Goal: Information Seeking & Learning: Learn about a topic

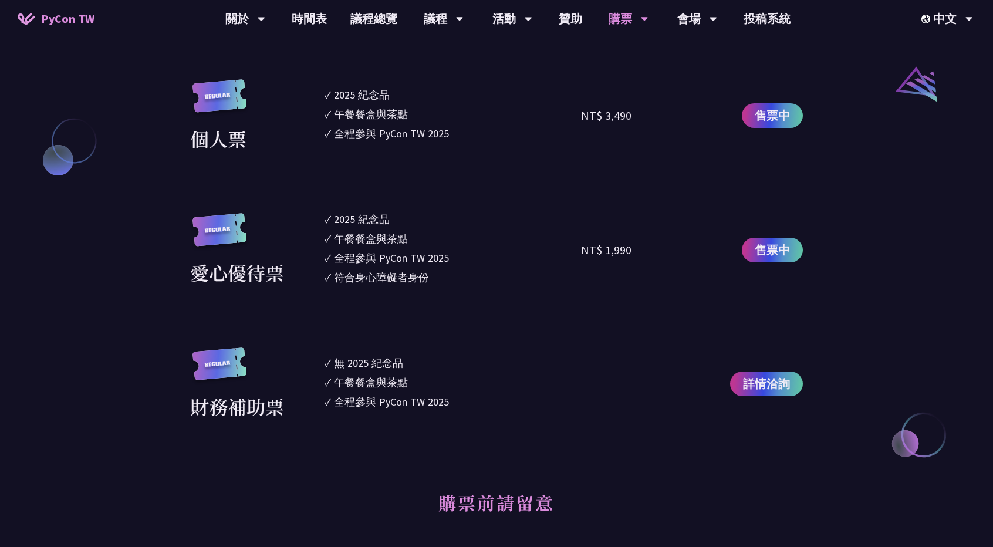
scroll to position [1315, 0]
click at [748, 116] on link "售票中" at bounding box center [771, 116] width 61 height 25
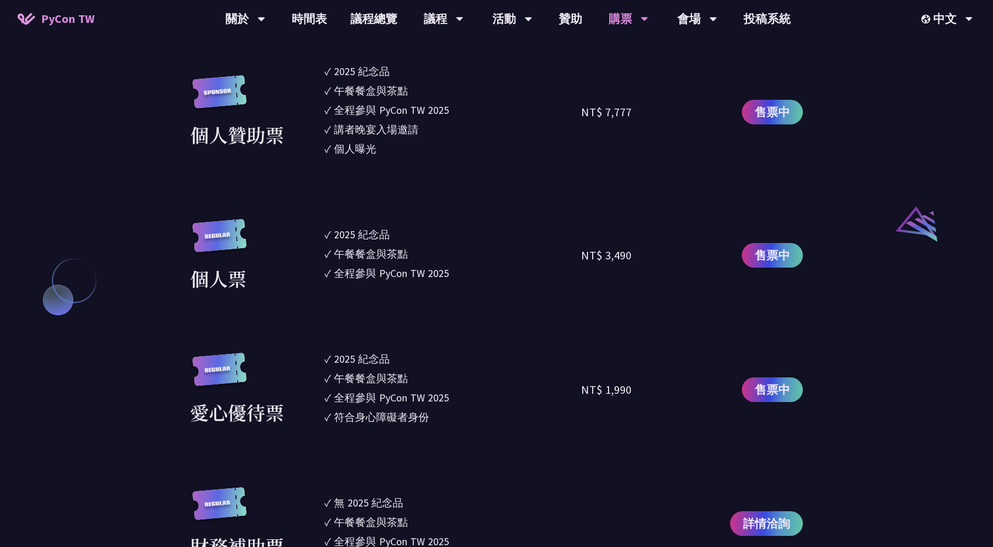
scroll to position [1163, 0]
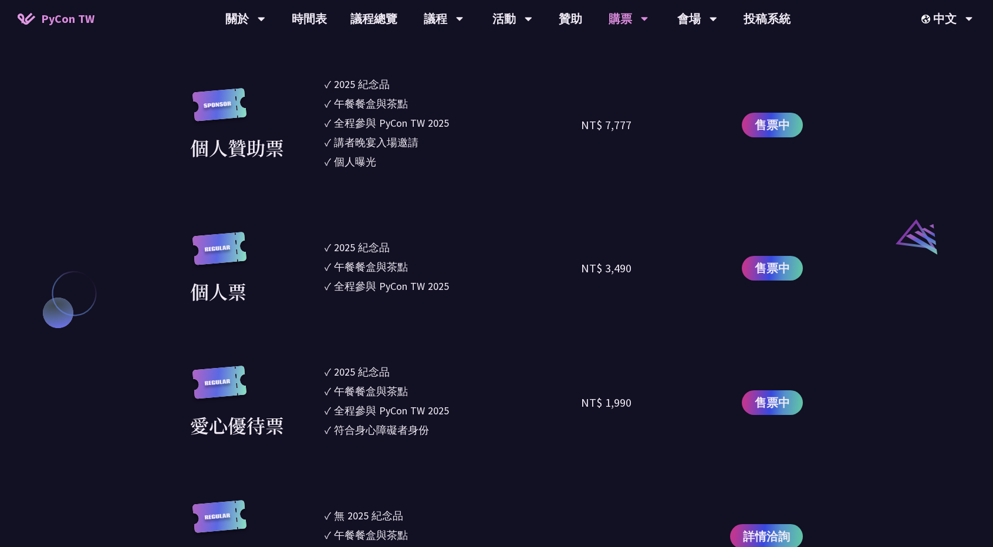
click at [380, 295] on ul "✓ 2025 紀念品 ✓ 午餐餐盒與茶點 ✓ 全程參與 PyCon TW 2025" at bounding box center [452, 268] width 256 height 73
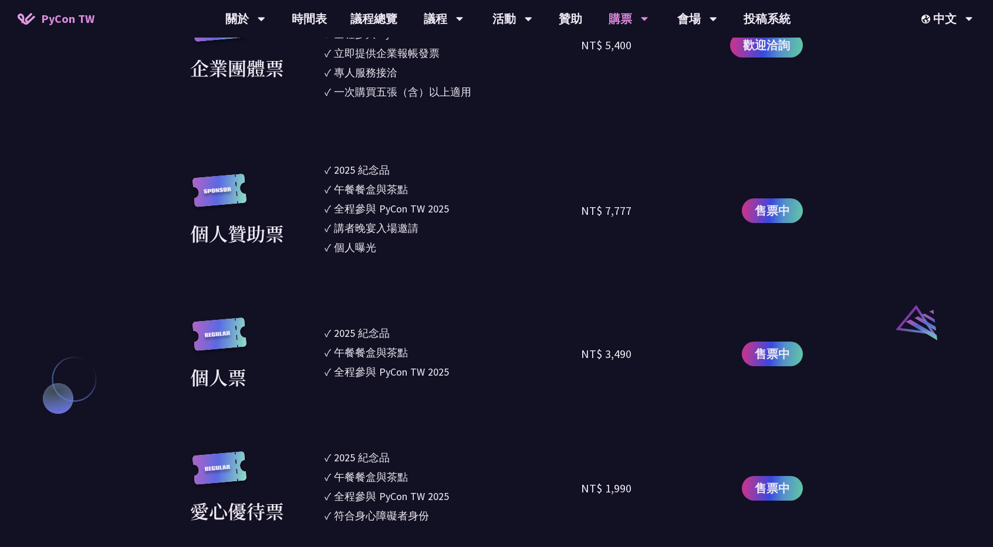
scroll to position [1078, 0]
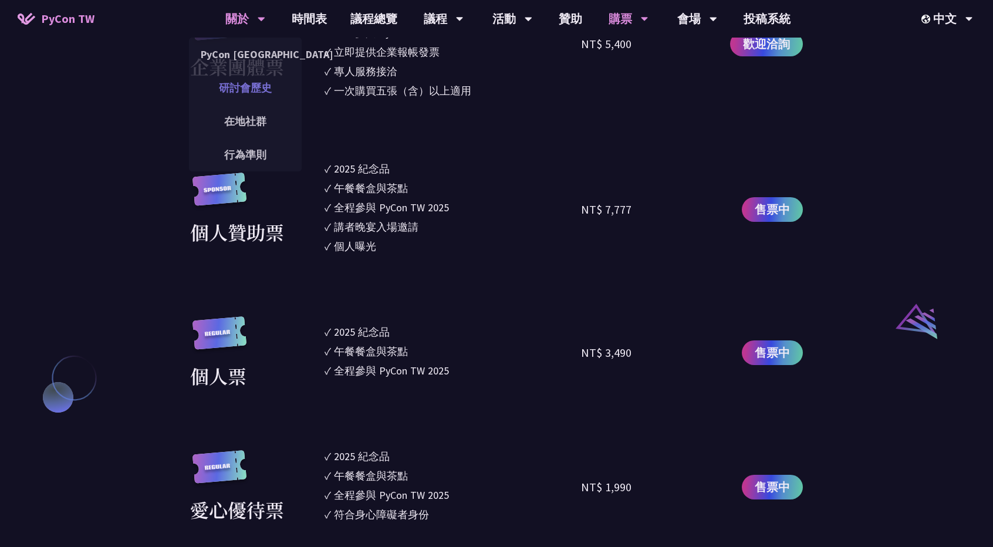
click at [273, 83] on link "研討會歷史" at bounding box center [245, 88] width 113 height 28
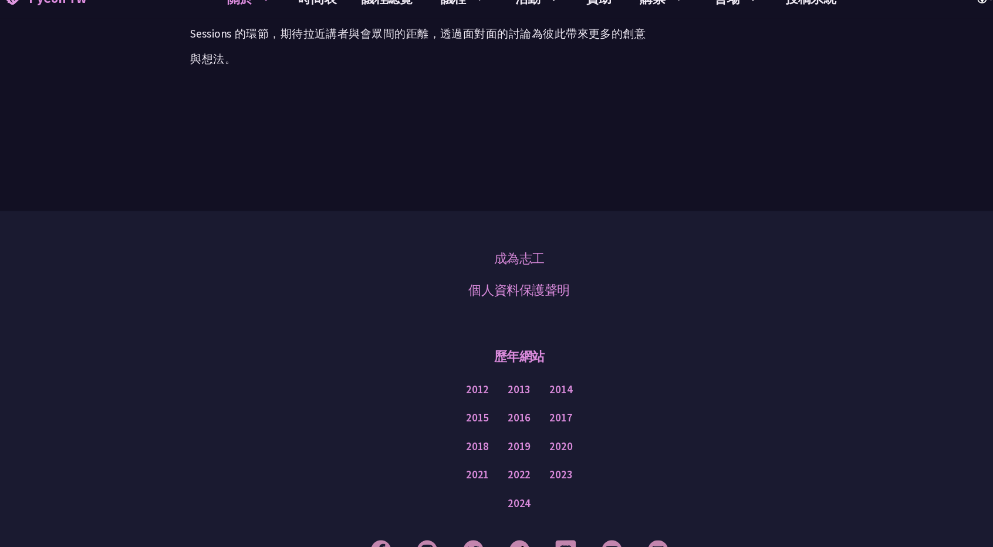
scroll to position [2051, 0]
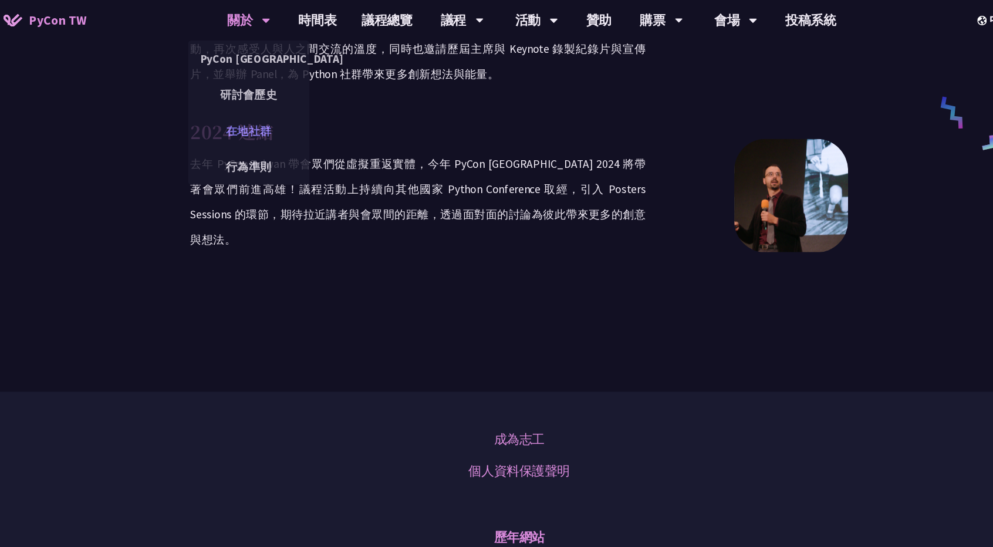
click at [263, 123] on link "在地社群" at bounding box center [245, 121] width 113 height 28
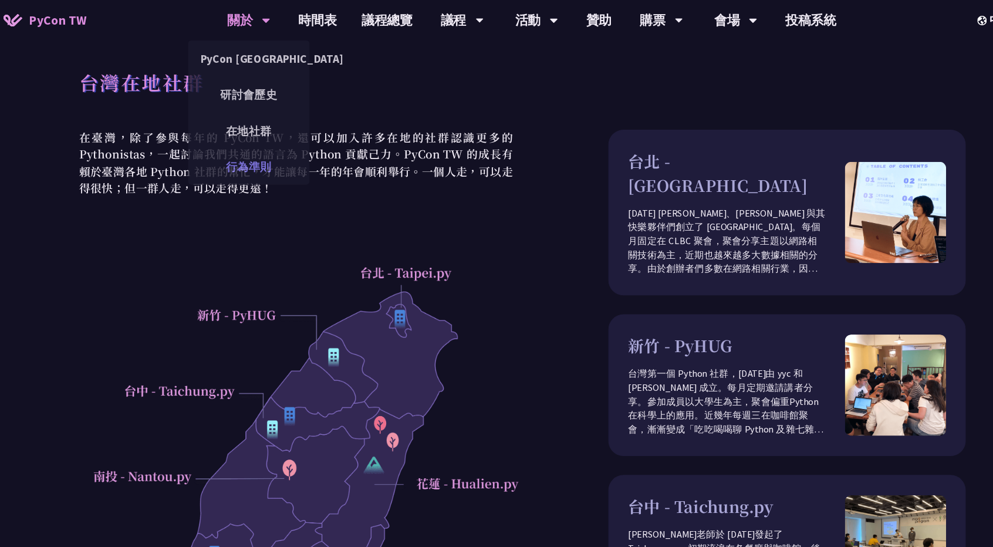
click at [255, 153] on link "行為準則" at bounding box center [245, 155] width 113 height 28
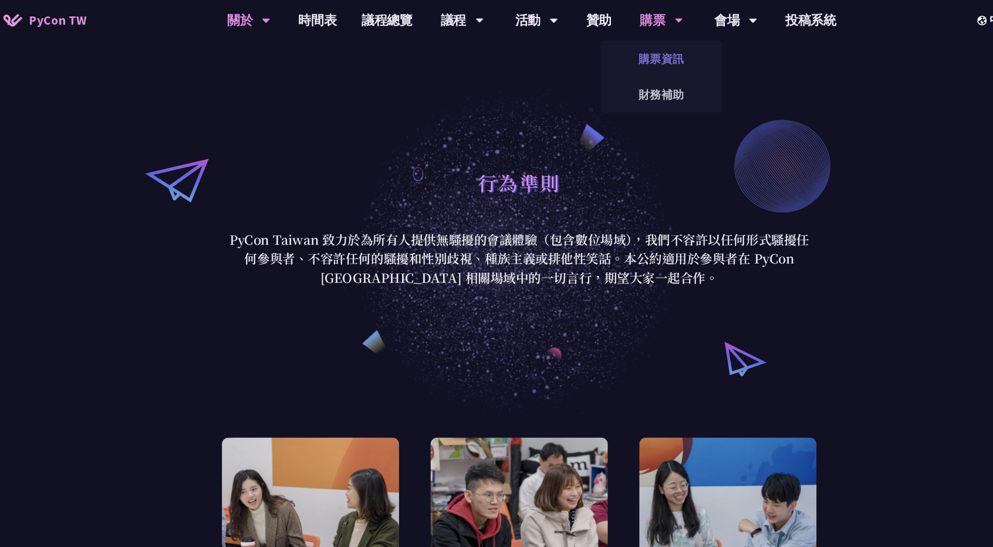
click at [599, 61] on link "購票資訊" at bounding box center [627, 54] width 113 height 28
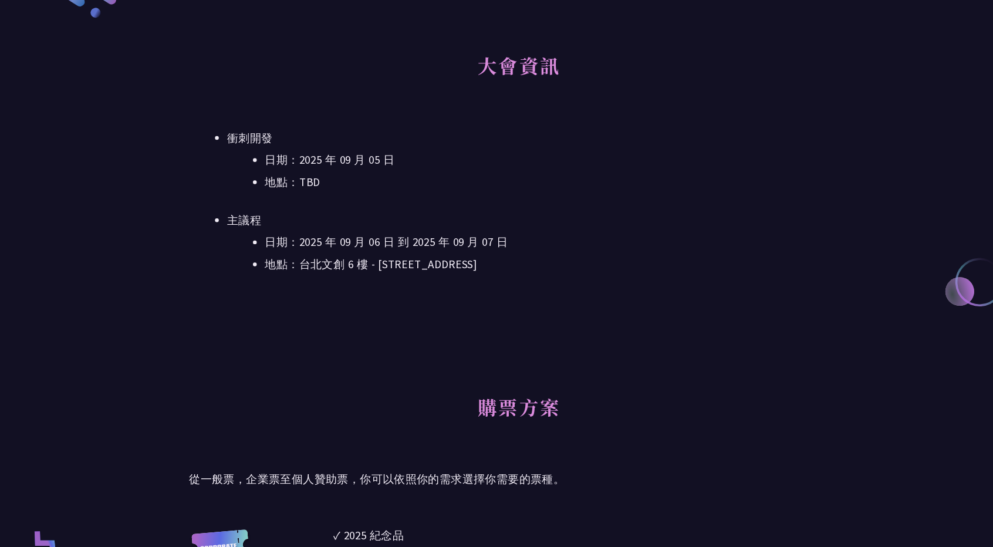
scroll to position [400, 0]
drag, startPoint x: 509, startPoint y: 285, endPoint x: 364, endPoint y: 285, distance: 144.3
click at [364, 285] on li "地點：台北文創 6 樓 - ​台北市信義區菸廠路 88 號 6 樓" at bounding box center [531, 285] width 542 height 18
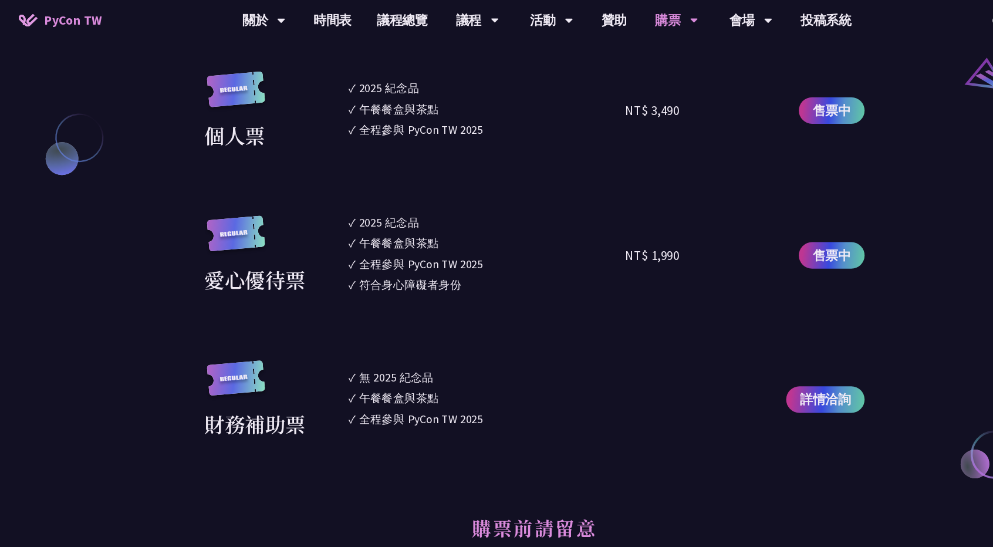
scroll to position [1327, 0]
click at [630, 84] on link "財務補助" at bounding box center [627, 88] width 113 height 28
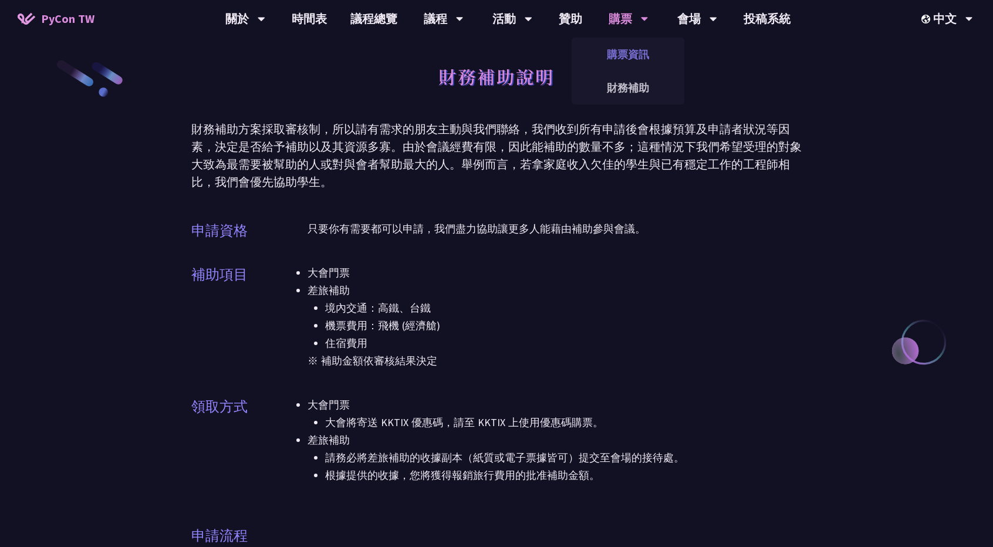
click at [615, 51] on link "購票資訊" at bounding box center [627, 54] width 113 height 28
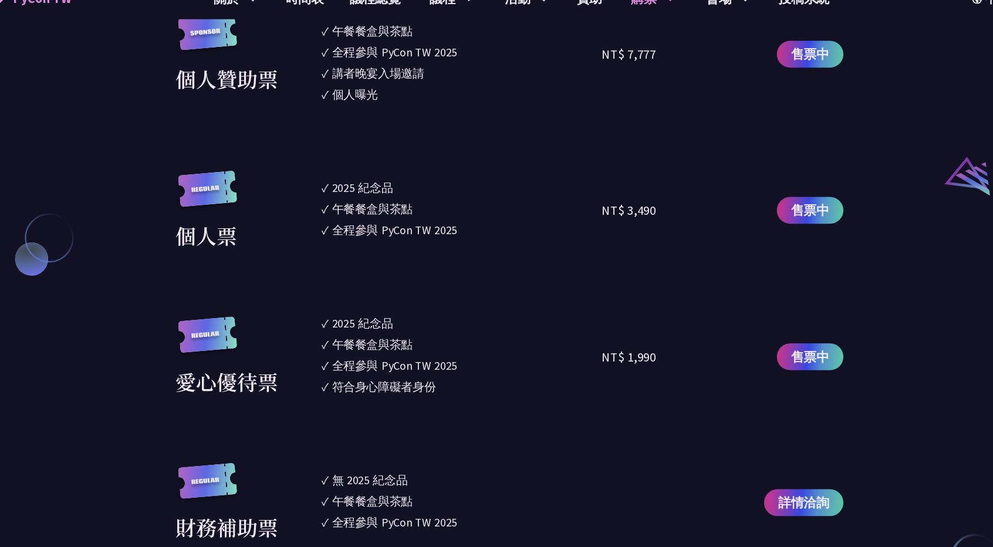
scroll to position [1218, 0]
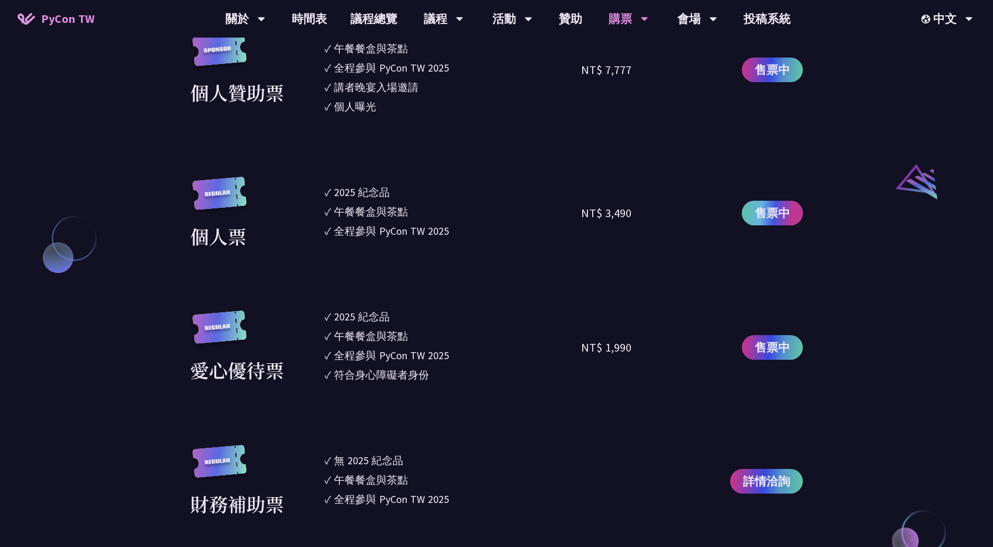
click at [761, 215] on span "售票中" at bounding box center [771, 213] width 35 height 18
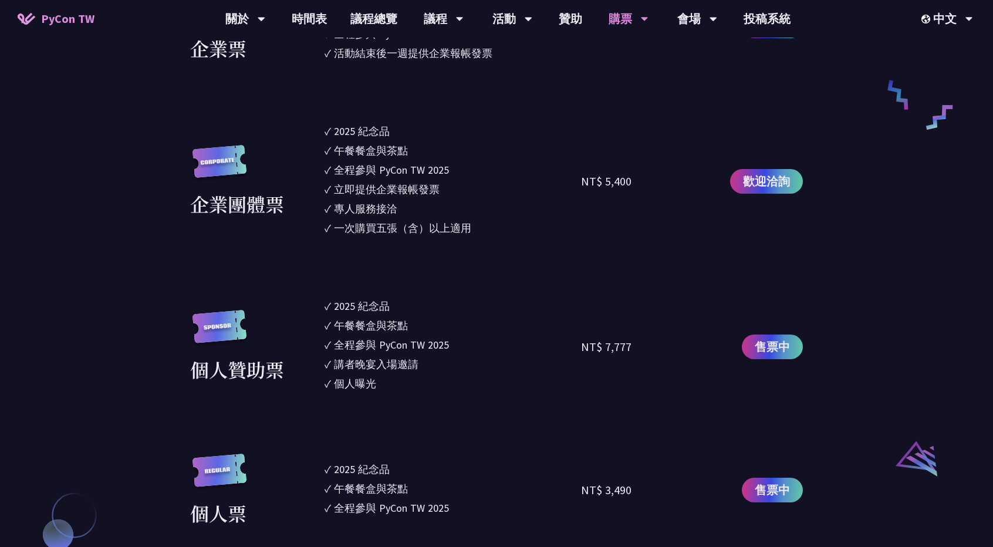
scroll to position [941, 0]
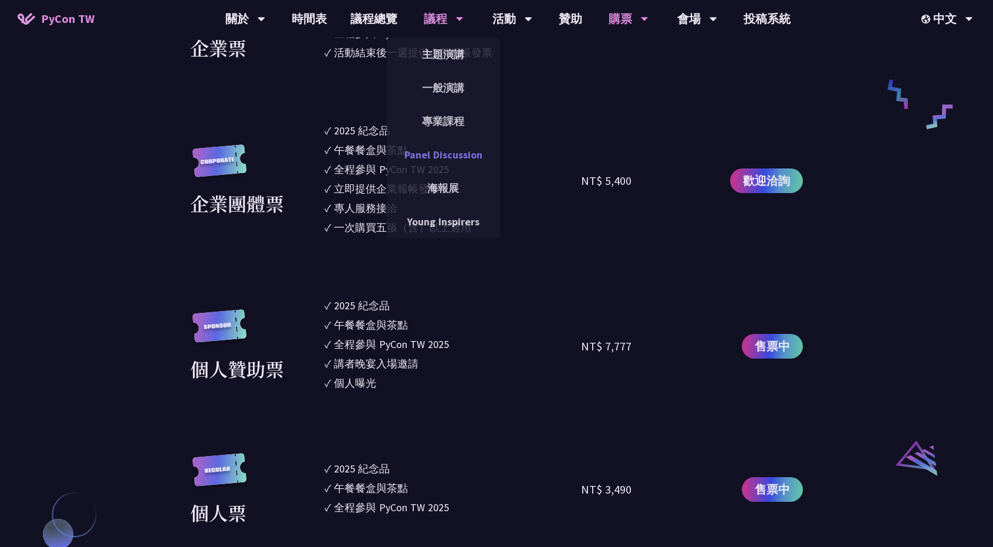
click at [428, 161] on link "Panel Discussion" at bounding box center [443, 155] width 113 height 28
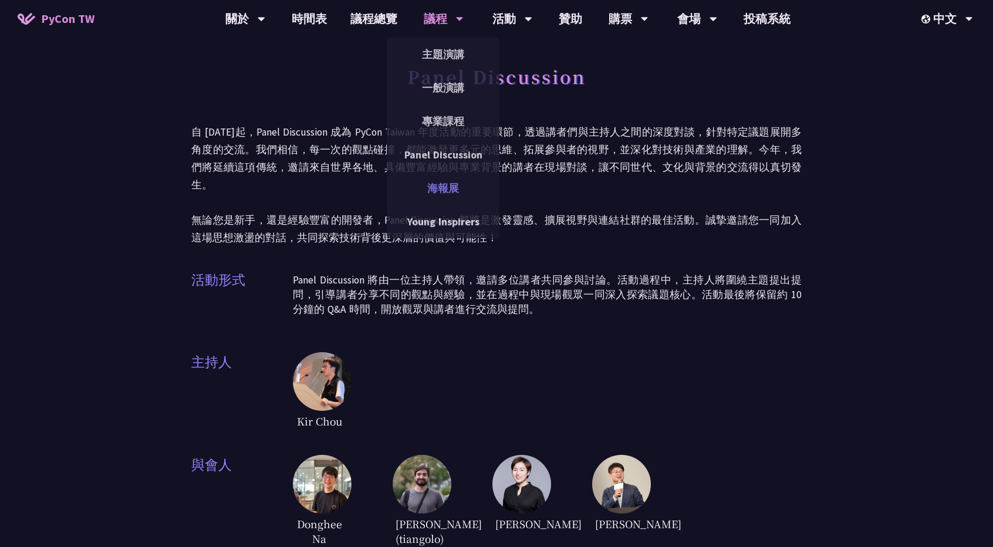
click at [434, 193] on link "海報展" at bounding box center [443, 188] width 113 height 28
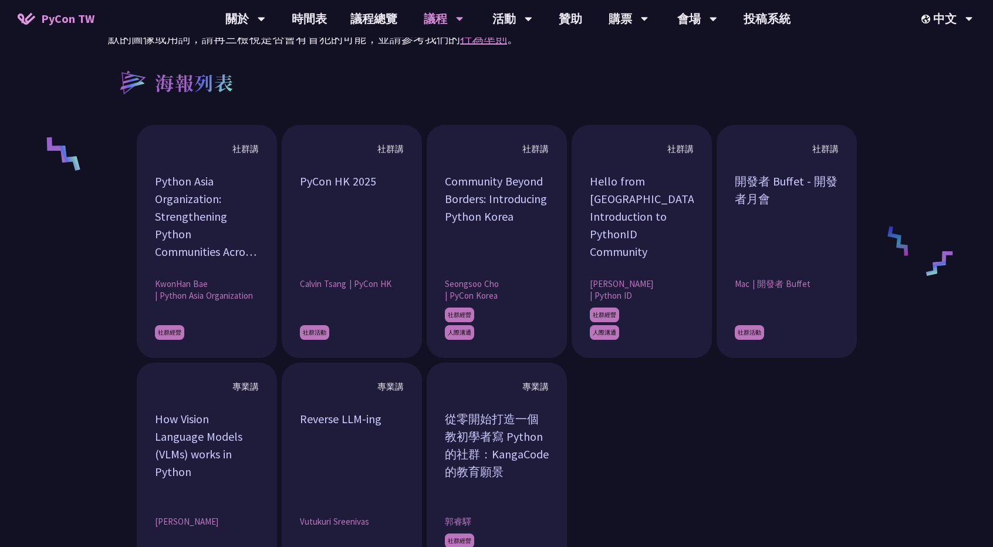
scroll to position [847, 0]
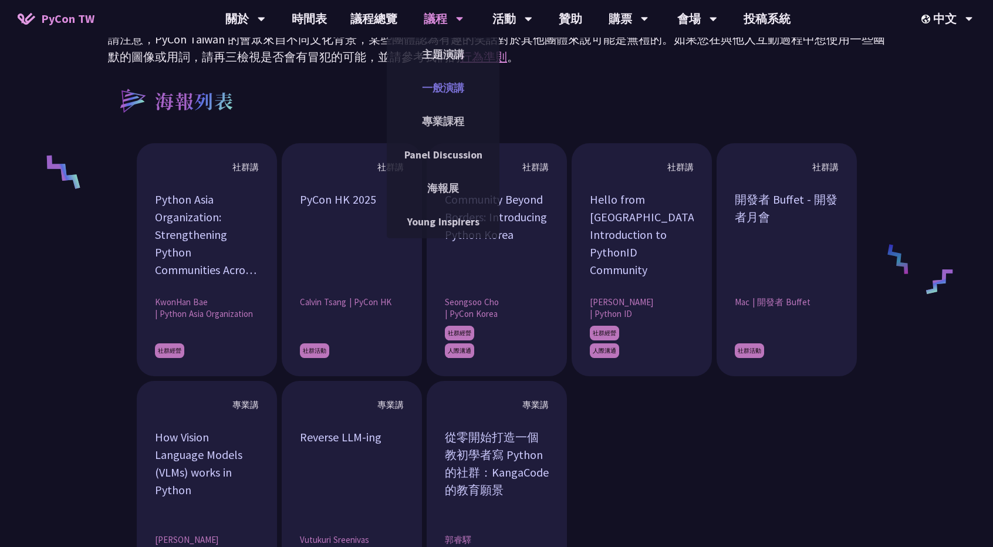
click at [439, 88] on link "一般演講" at bounding box center [443, 88] width 113 height 28
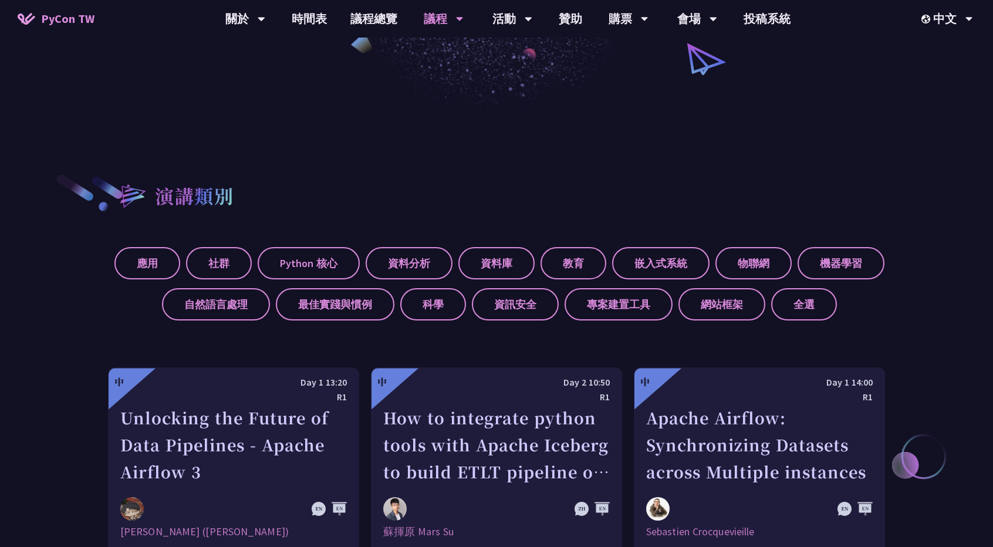
scroll to position [281, 0]
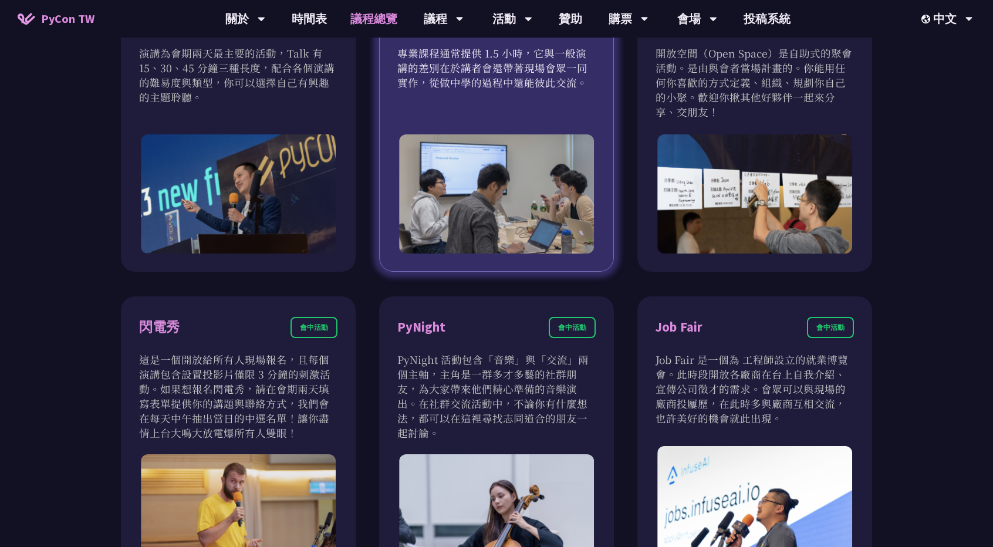
scroll to position [817, 0]
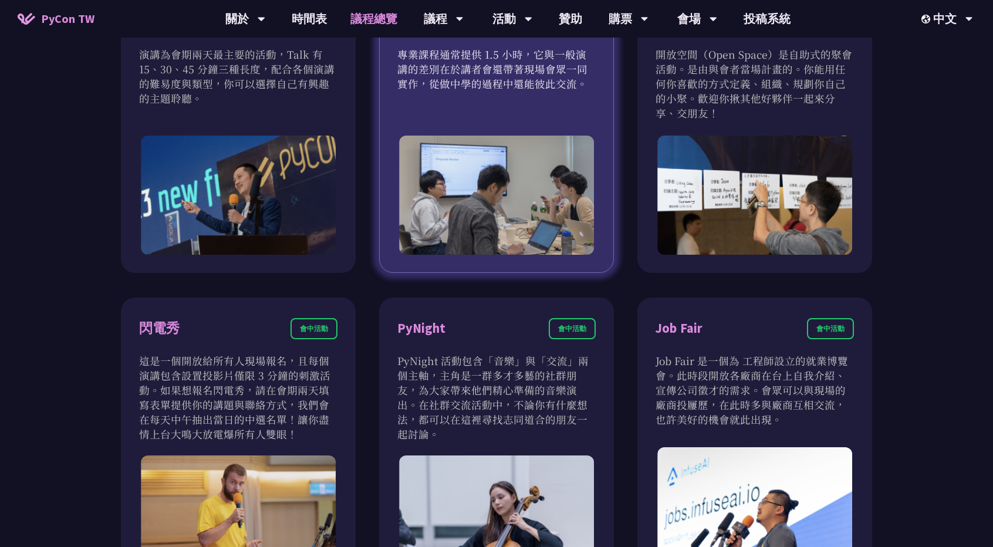
click at [481, 133] on div "專業課程 大會演講 專業課程通常提供 1.5 小時，它與一般演講的差別在於講者會還帶著現場會眾一同實作，從做中學的過程中還能彼此交流。" at bounding box center [496, 132] width 235 height 282
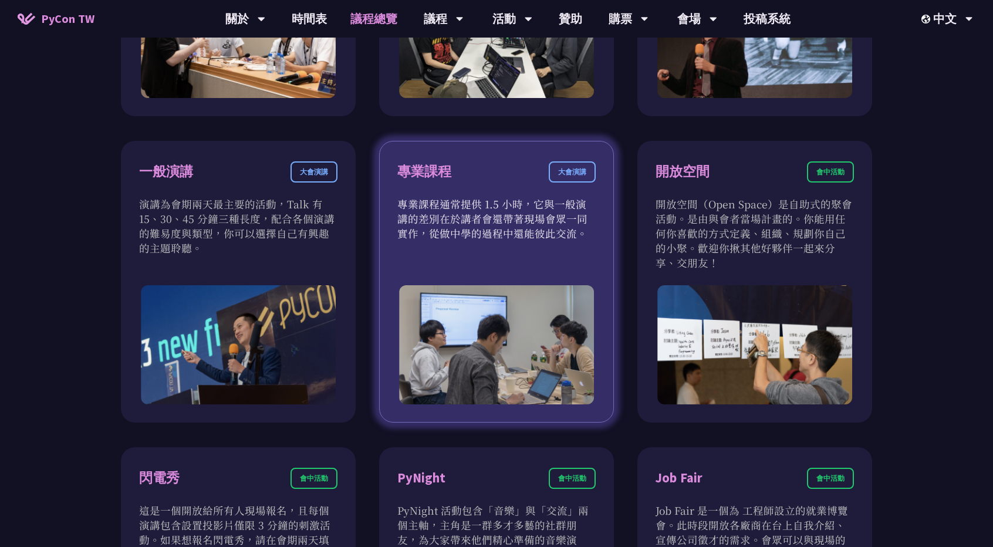
scroll to position [667, 0]
click at [427, 175] on div "專業課程" at bounding box center [424, 172] width 54 height 21
click at [521, 181] on div "專業課程 大會演講" at bounding box center [496, 179] width 198 height 35
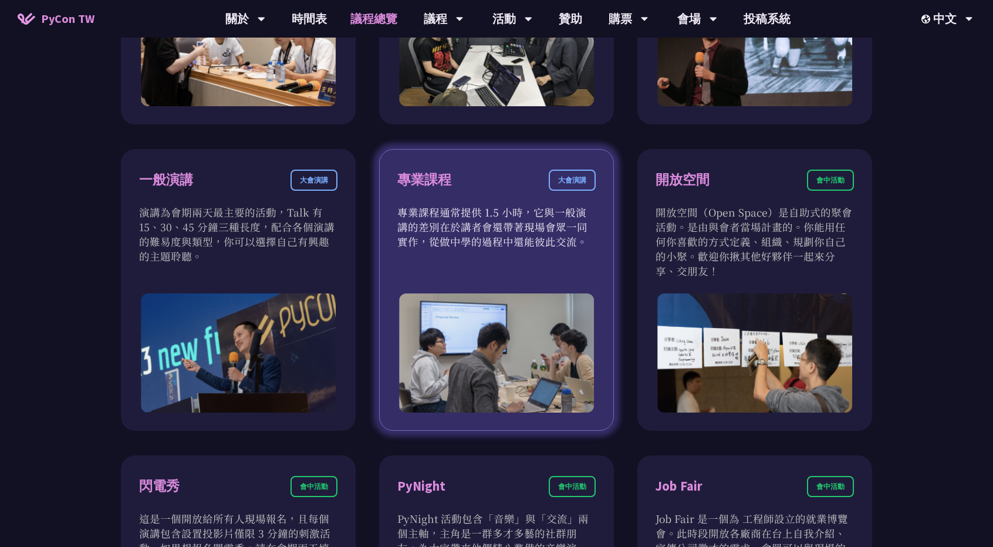
scroll to position [658, 0]
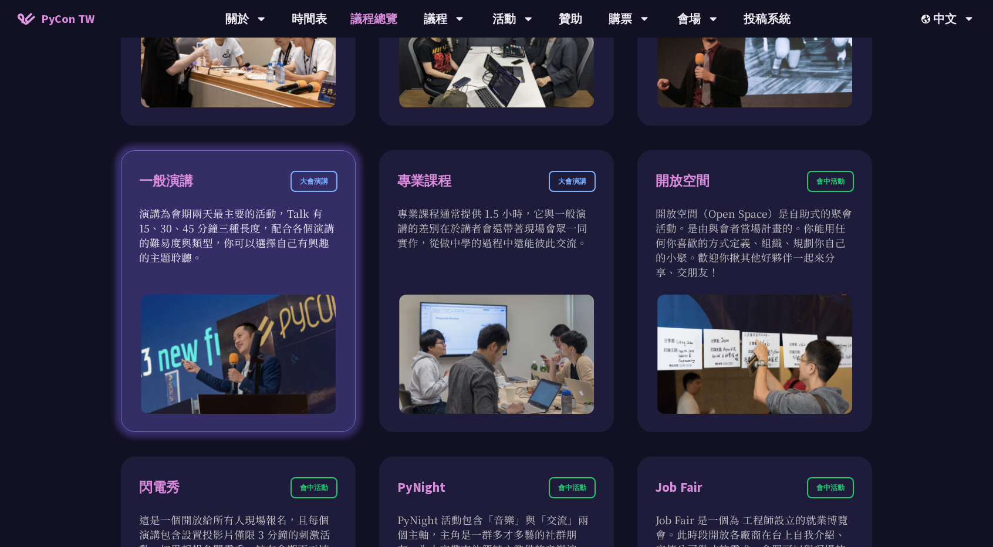
click at [234, 192] on div "一般演講 大會演講" at bounding box center [238, 188] width 198 height 35
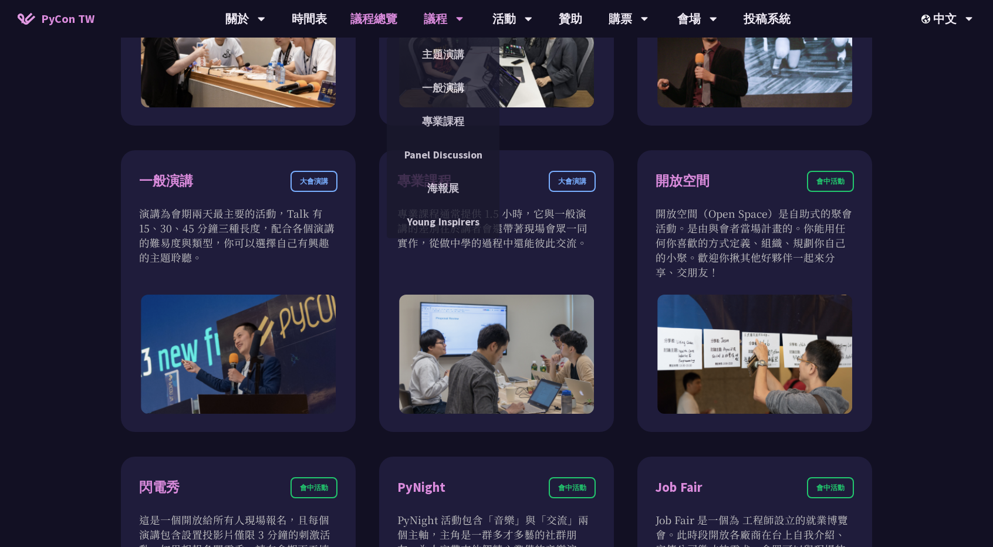
click at [448, 69] on div "主題演講" at bounding box center [443, 54] width 113 height 33
click at [435, 162] on link "Panel Discussion" at bounding box center [443, 155] width 113 height 28
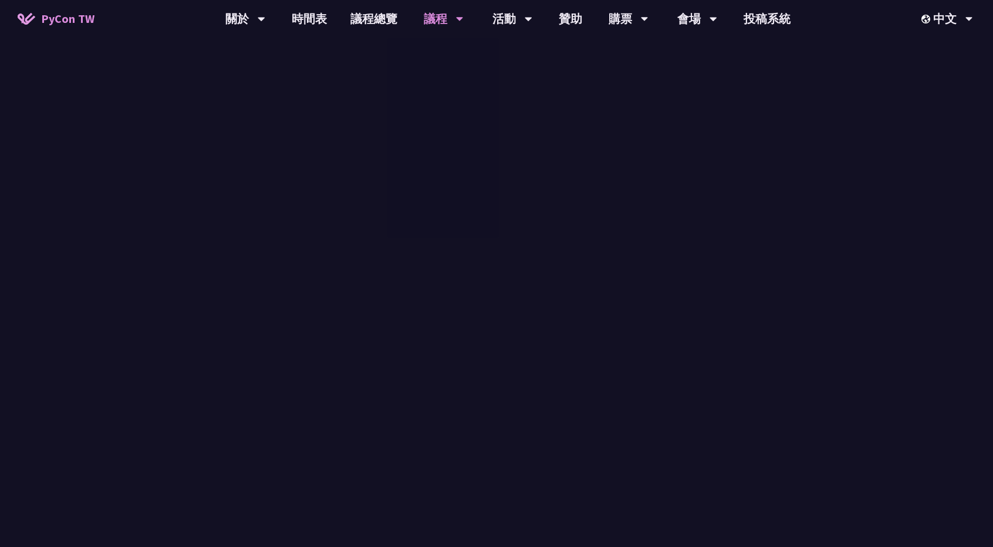
click at [435, 162] on div "主題演講 一般演講 專業課程 Panel Discussion 海報展 Young Inspirers" at bounding box center [443, 138] width 113 height 201
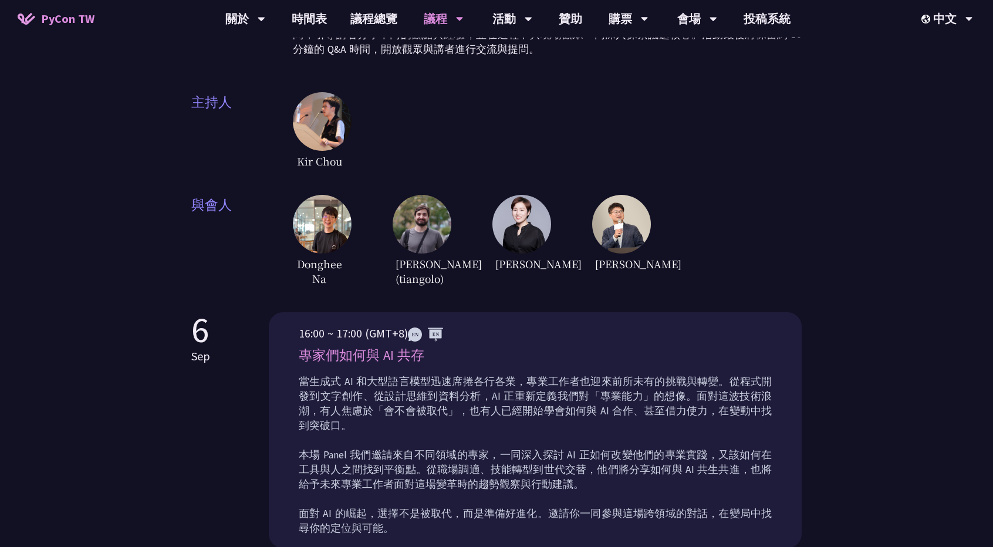
scroll to position [406, 0]
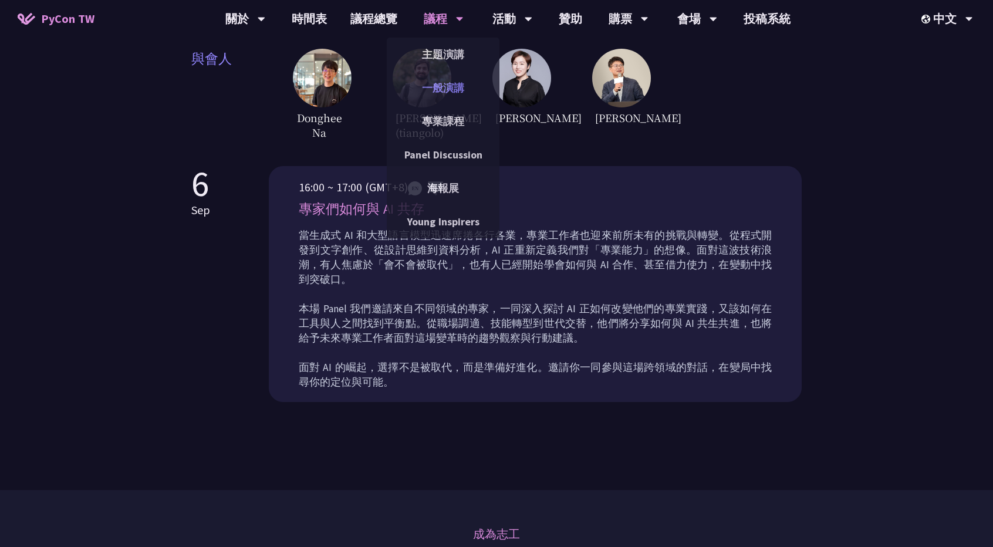
click at [419, 90] on link "一般演講" at bounding box center [443, 88] width 113 height 28
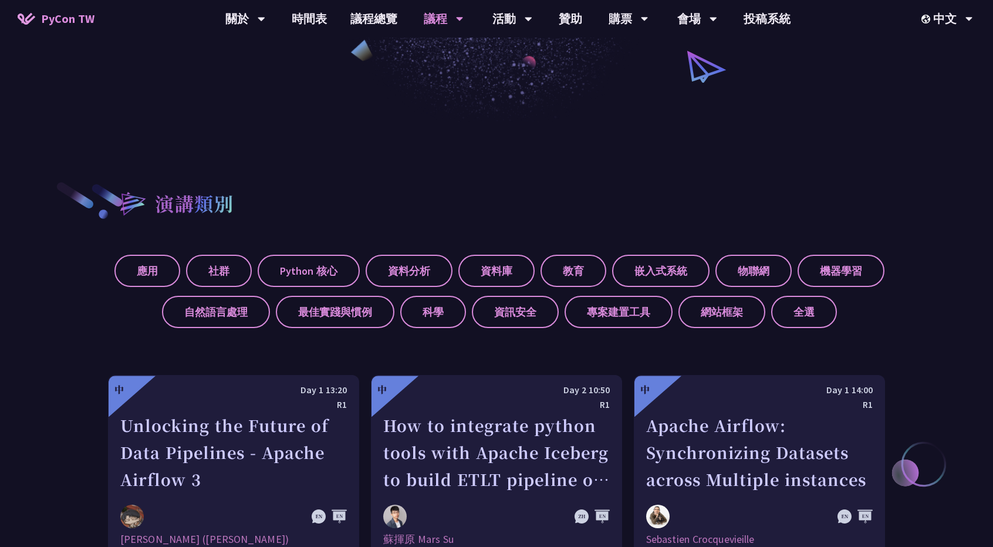
scroll to position [456, 0]
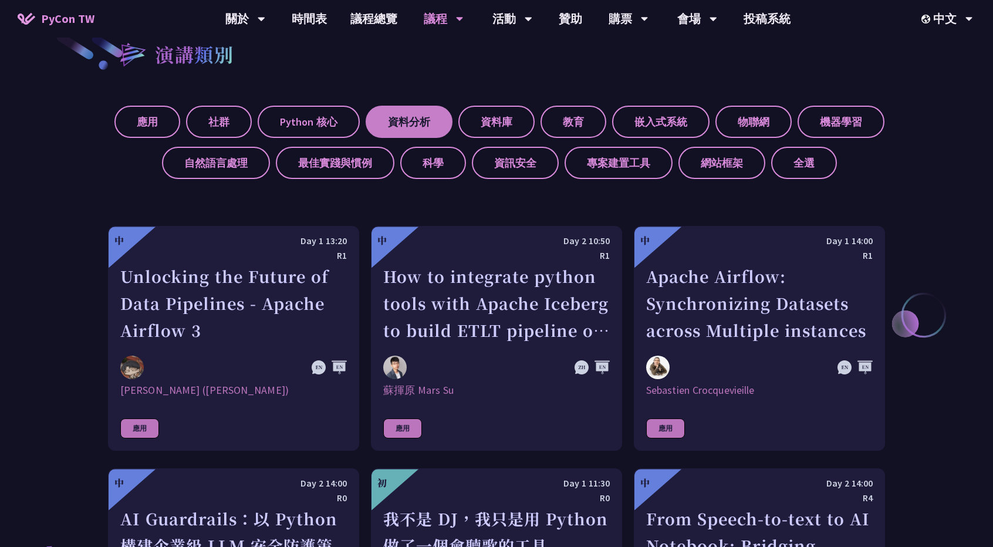
click at [407, 117] on label "資料分析" at bounding box center [408, 122] width 87 height 32
click at [0, 0] on input "資料分析" at bounding box center [0, 0] width 0 height 0
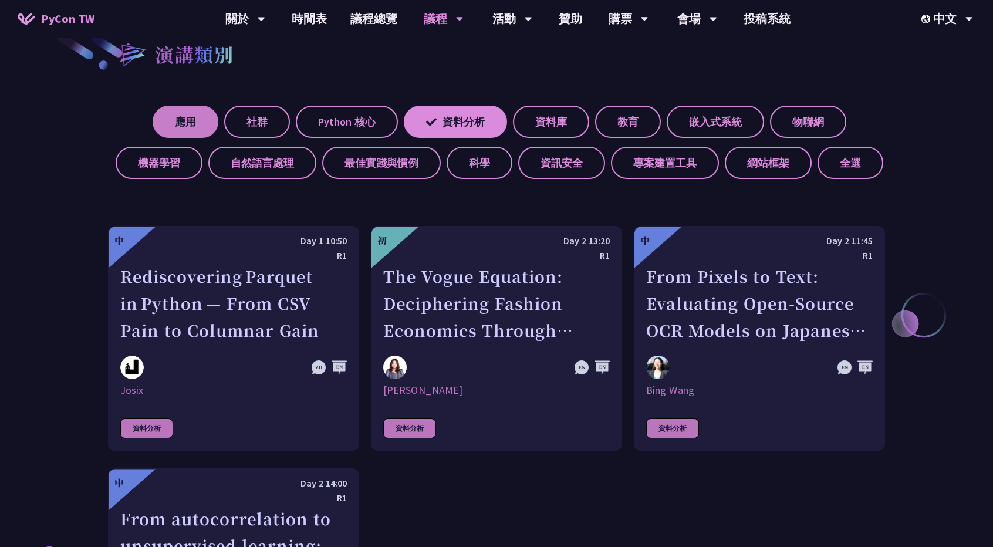
click at [165, 125] on label "應用" at bounding box center [186, 122] width 66 height 32
click at [0, 0] on input "應用" at bounding box center [0, 0] width 0 height 0
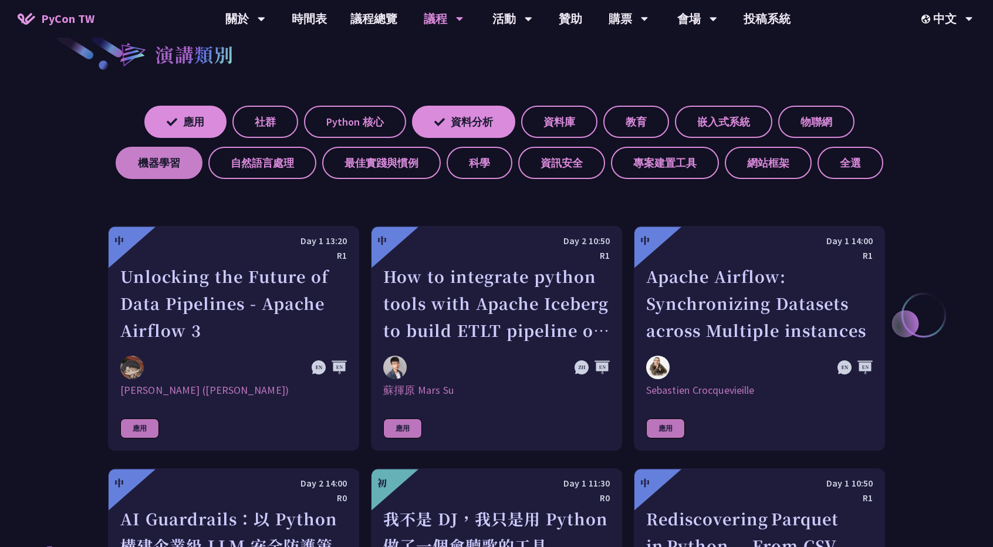
click at [175, 171] on label "機器學習" at bounding box center [159, 163] width 87 height 32
click at [0, 0] on input "機器學習" at bounding box center [0, 0] width 0 height 0
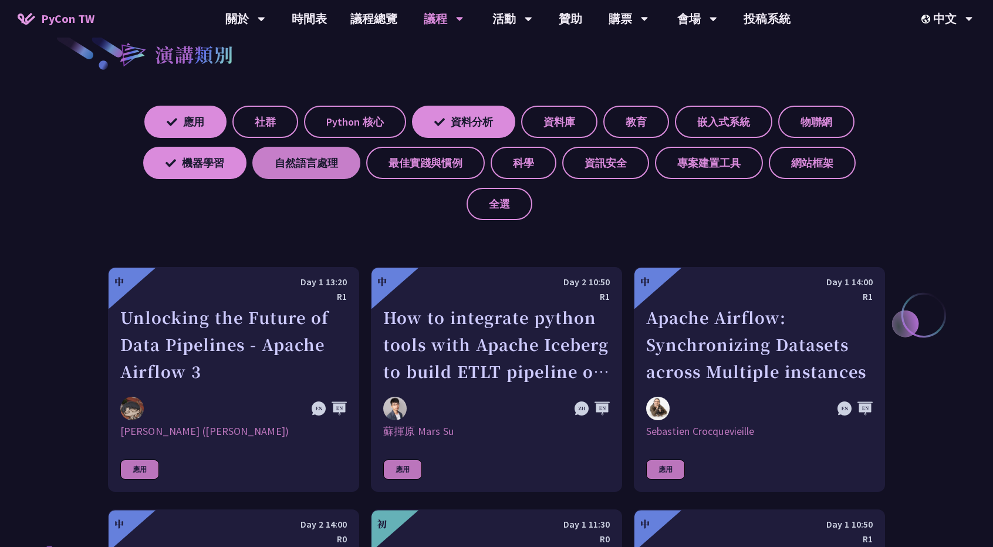
click at [323, 167] on label "自然語言處理" at bounding box center [306, 163] width 108 height 32
click at [0, 0] on input "自然語言處理" at bounding box center [0, 0] width 0 height 0
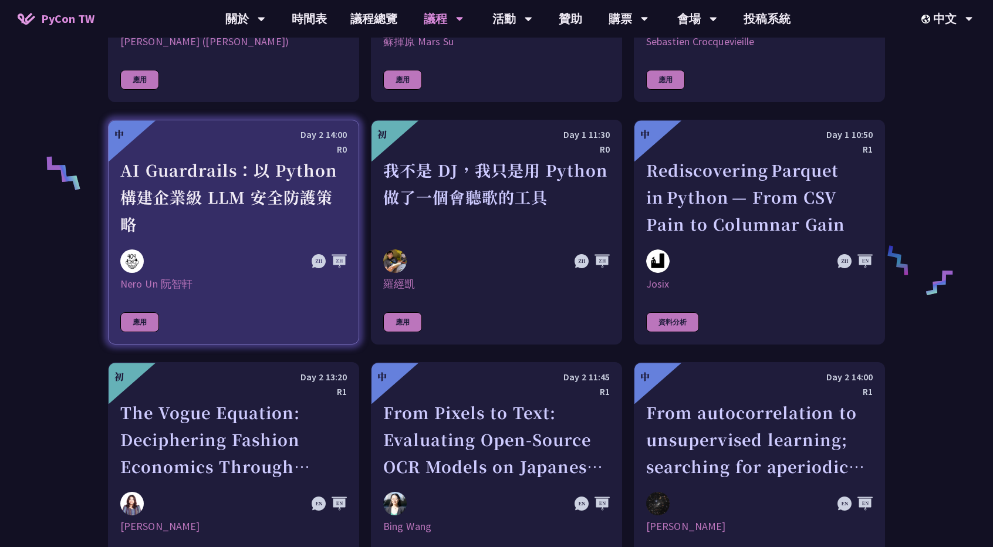
scroll to position [846, 0]
click at [297, 221] on div "AI Guardrails：以 Python 構建企業級 LLM 安全防護策略" at bounding box center [233, 196] width 226 height 81
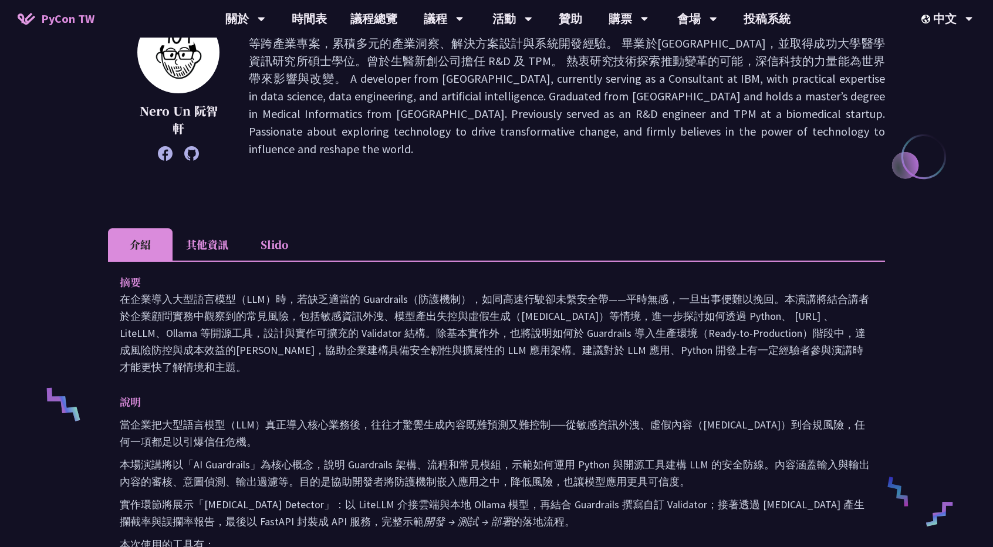
scroll to position [186, 0]
click at [214, 248] on li "其他資訊" at bounding box center [206, 244] width 69 height 32
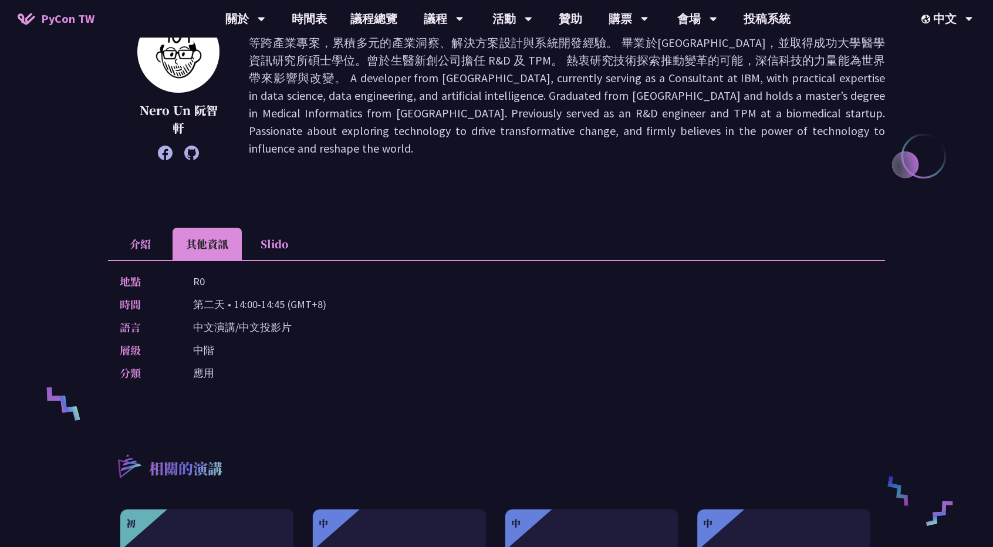
click at [145, 240] on li "介紹" at bounding box center [140, 244] width 65 height 32
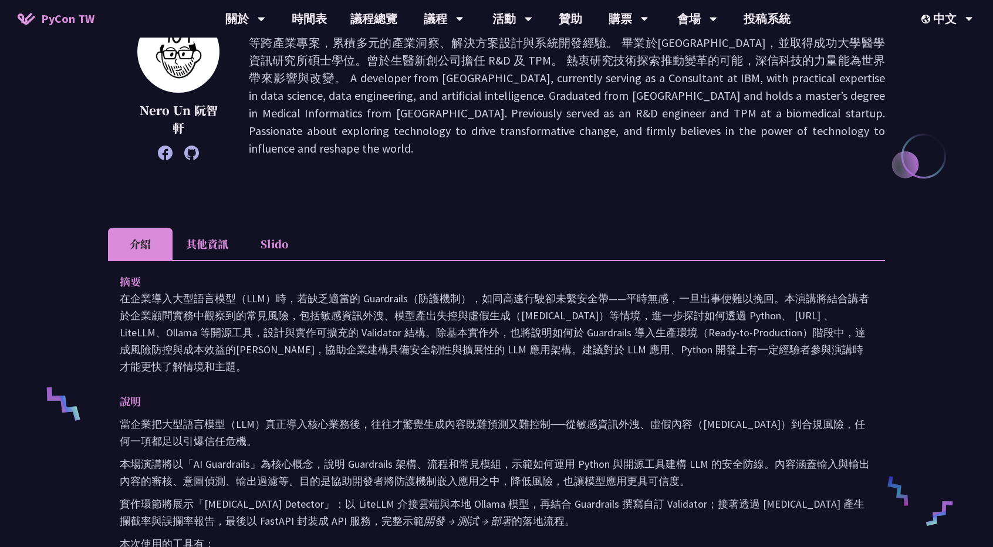
click at [216, 249] on li "其他資訊" at bounding box center [206, 244] width 69 height 32
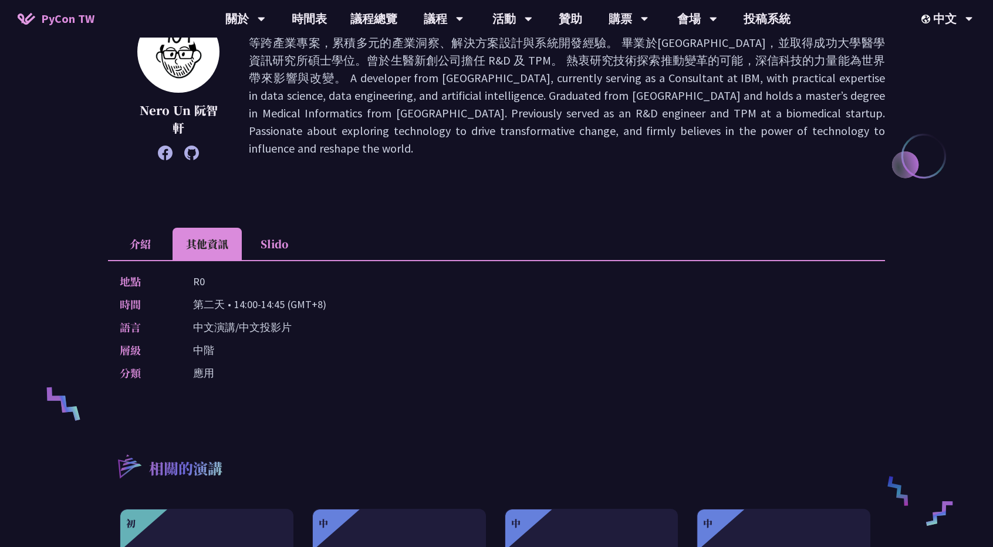
click at [143, 242] on li "介紹" at bounding box center [140, 244] width 65 height 32
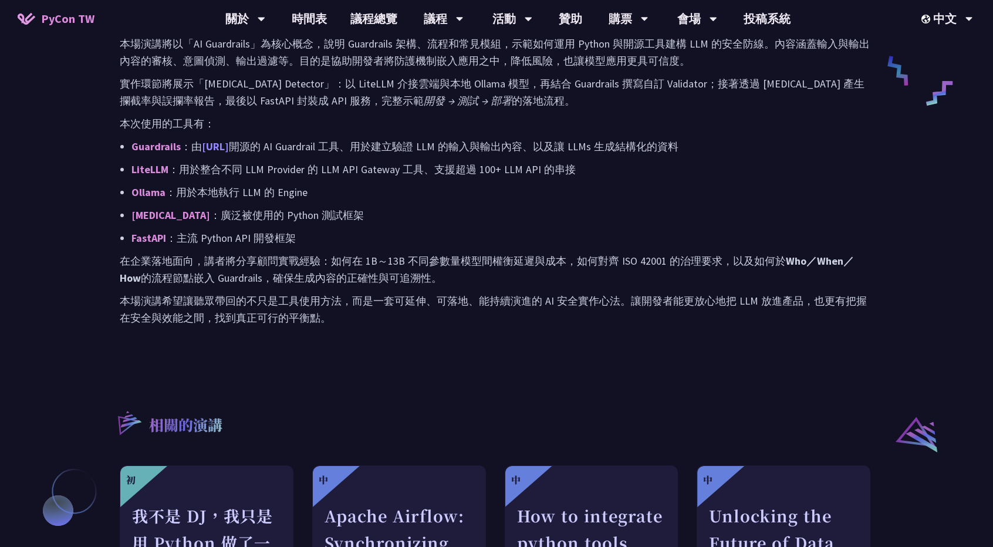
scroll to position [821, 0]
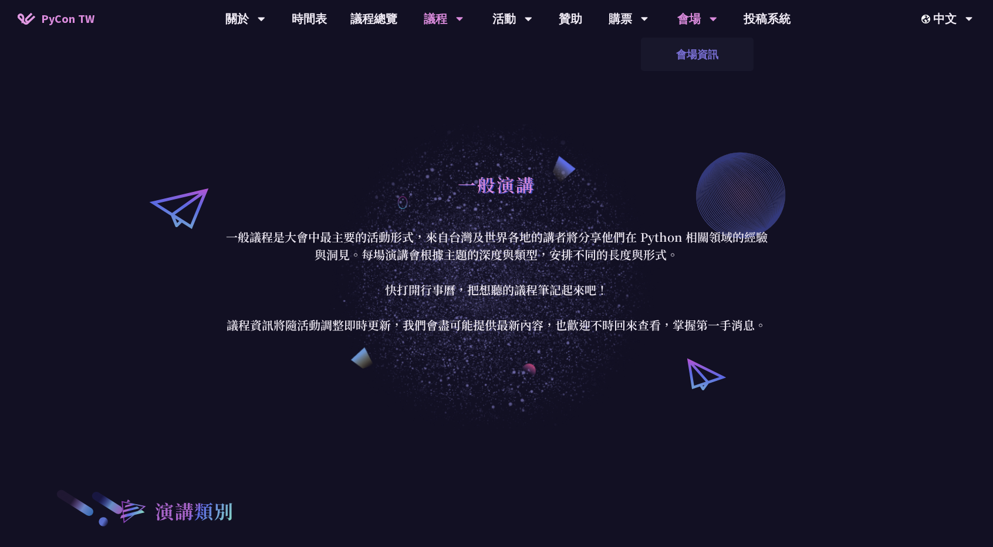
click at [686, 53] on link "會場資訊" at bounding box center [697, 54] width 113 height 28
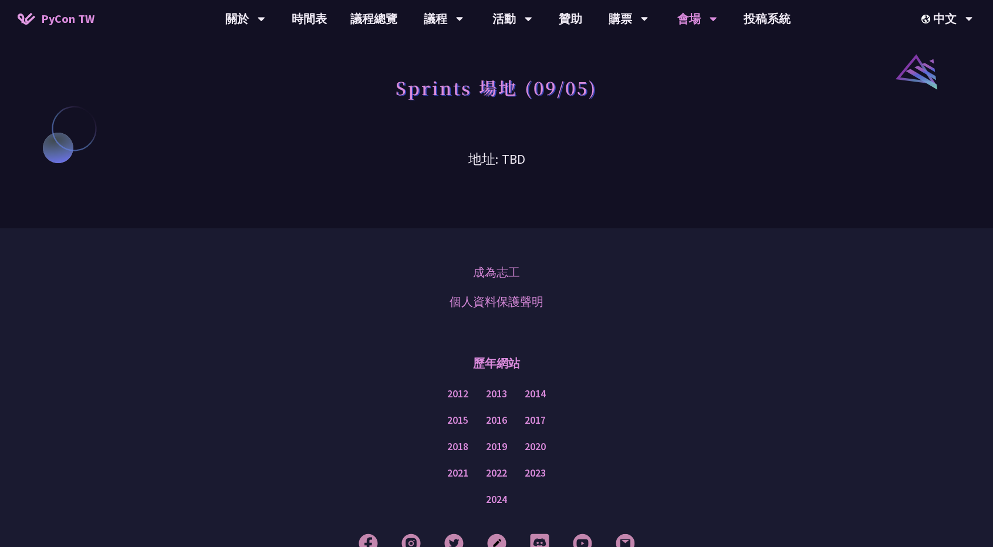
scroll to position [1056, 0]
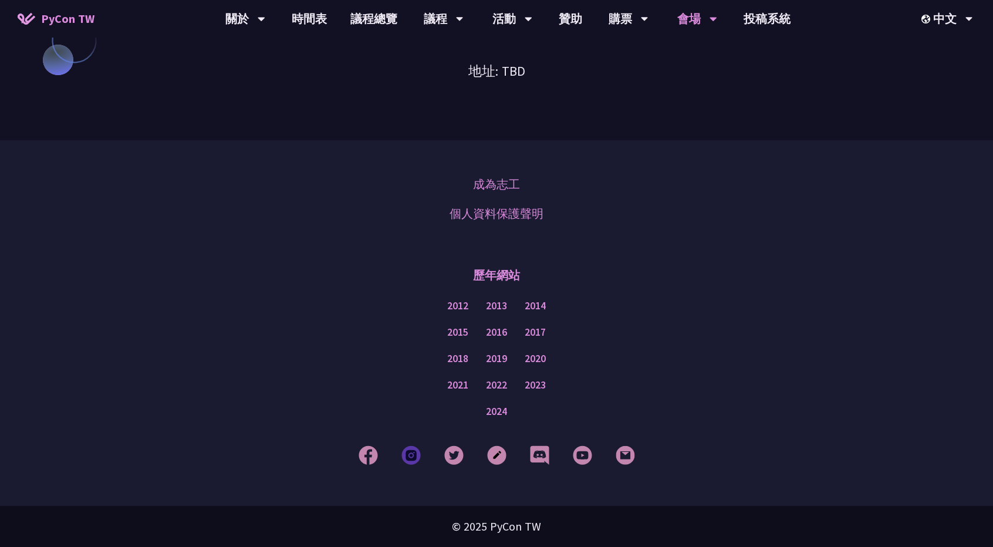
click at [404, 453] on img at bounding box center [410, 454] width 19 height 19
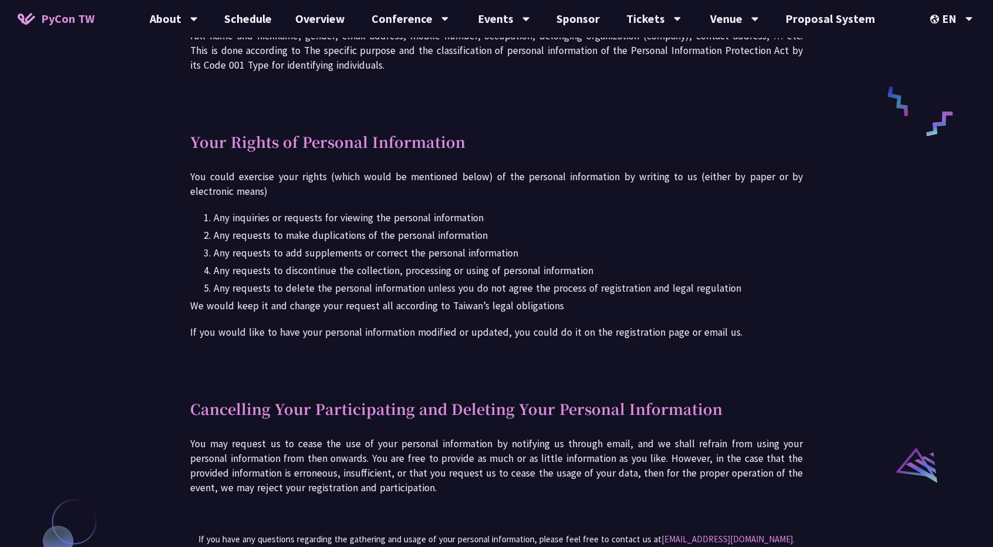
scroll to position [795, 0]
